Goal: Transaction & Acquisition: Subscribe to service/newsletter

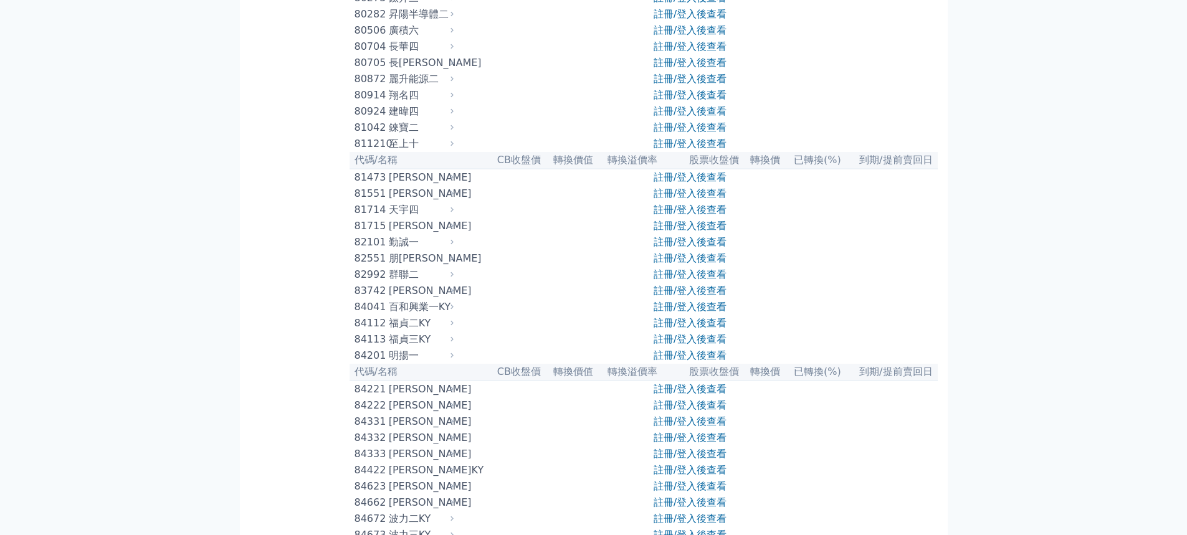
scroll to position [7258, 0]
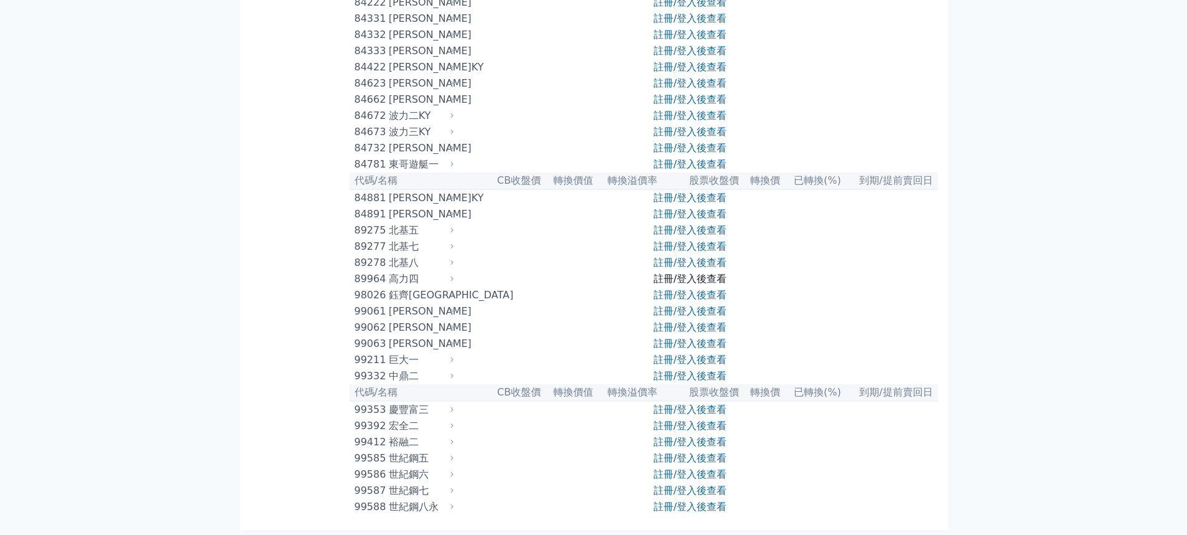
click at [658, 273] on link "註冊/登入後查看" at bounding box center [690, 279] width 73 height 12
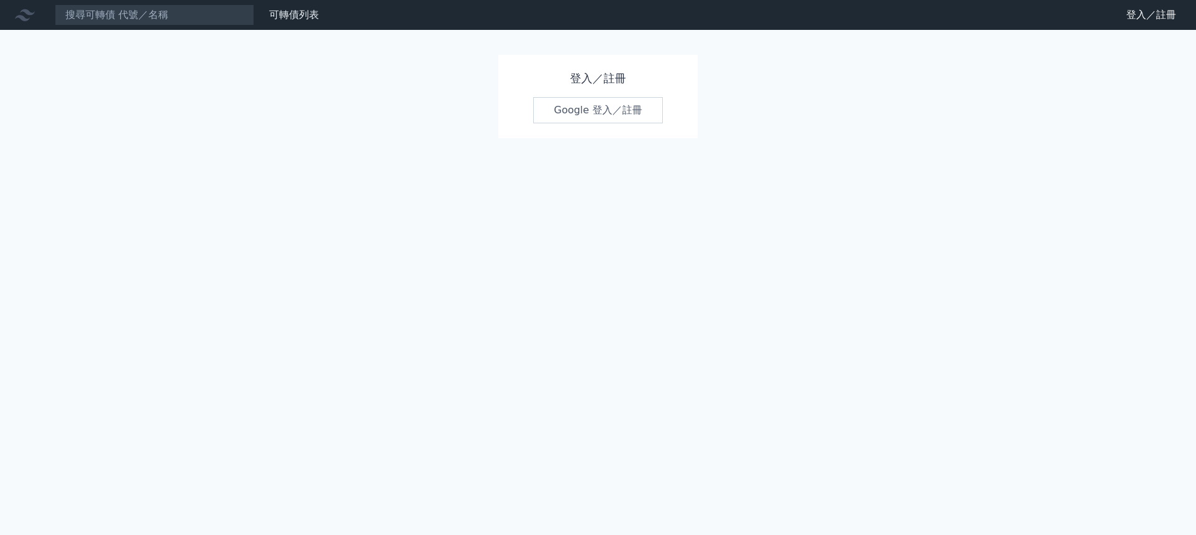
click at [558, 102] on link "Google 登入／註冊" at bounding box center [598, 110] width 130 height 26
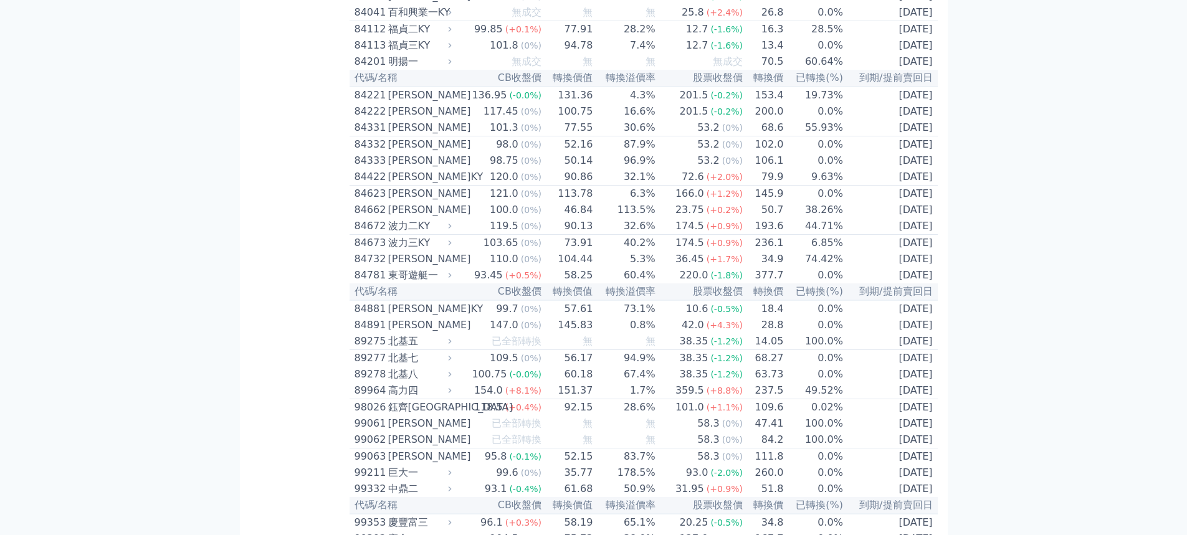
scroll to position [7319, 0]
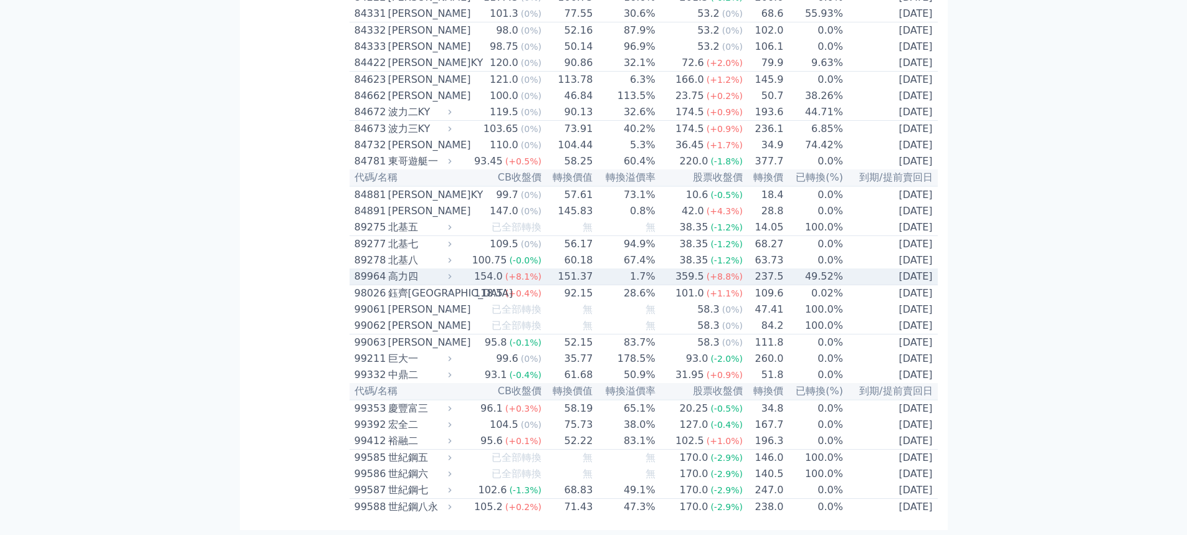
click at [503, 269] on div "154.0" at bounding box center [489, 276] width 34 height 15
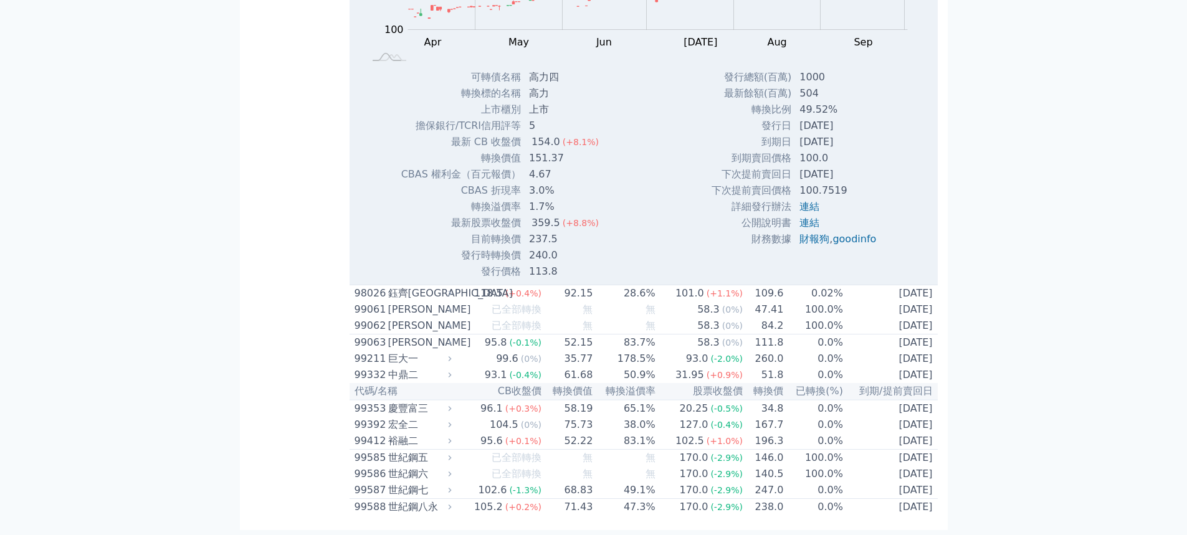
scroll to position [7382, 0]
